Goal: Task Accomplishment & Management: Manage account settings

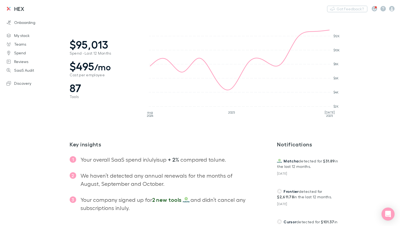
click at [32, 33] on link "My stack" at bounding box center [34, 35] width 66 height 9
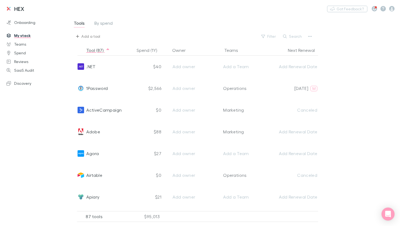
click at [95, 39] on div "Add a tool" at bounding box center [90, 36] width 19 height 7
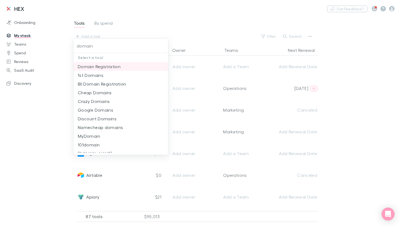
click at [108, 69] on li "Domain Registration" at bounding box center [121, 66] width 95 height 9
type input "Domain Registration"
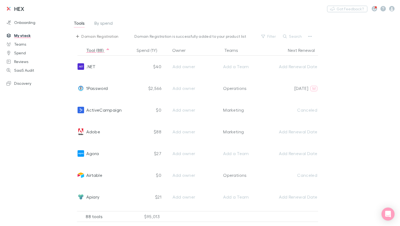
click at [93, 35] on div "Domain Registration" at bounding box center [99, 36] width 37 height 7
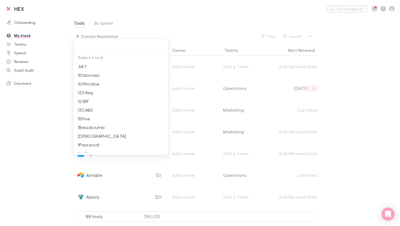
click at [296, 36] on div at bounding box center [200, 113] width 400 height 226
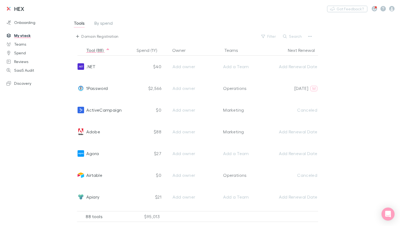
click at [289, 36] on div "Select a tool .NET 101domain 1099online 123 Reg 123RF 13CABS 15Five 1Breadcrumb…" at bounding box center [200, 113] width 400 height 226
click at [295, 37] on button "Search" at bounding box center [292, 36] width 25 height 7
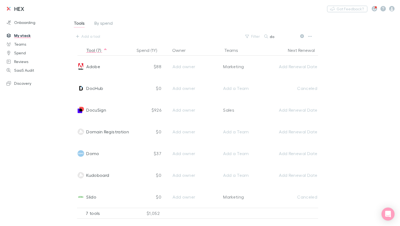
type input "d"
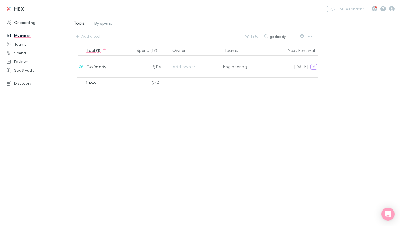
click at [279, 36] on input "godaddy" at bounding box center [283, 37] width 27 height 8
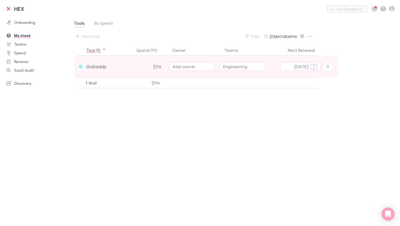
type input "[DEMOGRAPHIC_DATA]"
click at [94, 68] on span "GoDaddy" at bounding box center [96, 67] width 20 height 22
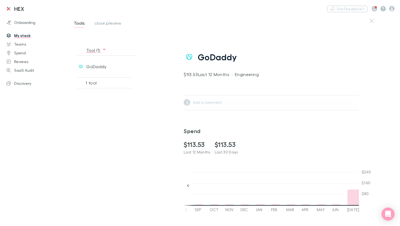
scroll to position [123, 0]
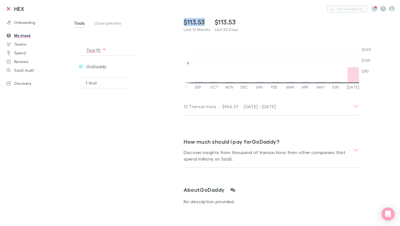
drag, startPoint x: 206, startPoint y: 23, endPoint x: 183, endPoint y: 23, distance: 23.1
click at [183, 23] on div "GoDaddy $113.53 Last 12 Months · Engineering J Add a comment Spend $113.53 Last…" at bounding box center [279, 50] width 209 height 312
copy h2 "$113.53"
click at [188, 63] on icon at bounding box center [188, 63] width 2 height 3
